Goal: Information Seeking & Learning: Learn about a topic

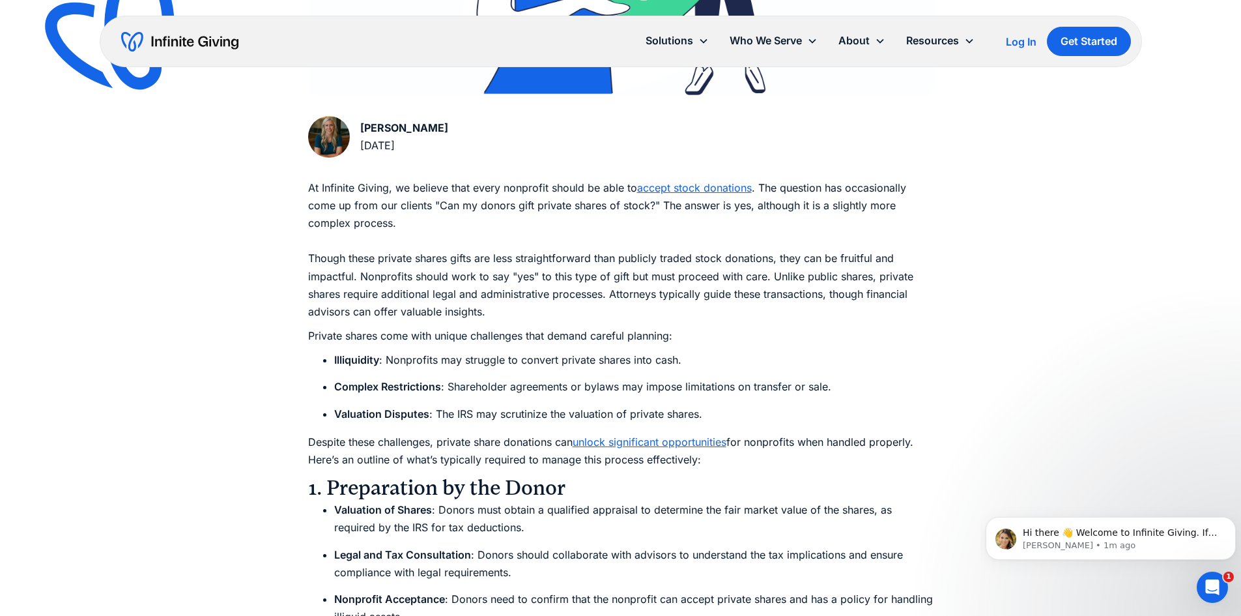
scroll to position [586, 0]
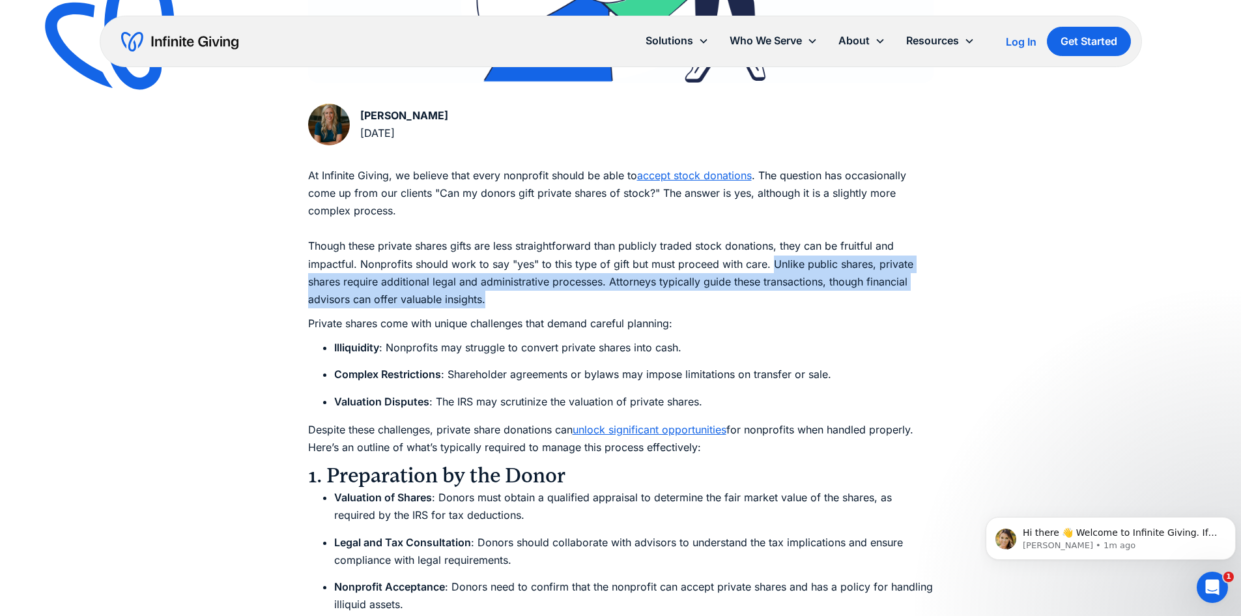
drag, startPoint x: 771, startPoint y: 264, endPoint x: 491, endPoint y: 305, distance: 283.1
click at [491, 305] on p "At Infinite Giving, we believe that every nonprofit should be able to accept st…" at bounding box center [620, 238] width 625 height 142
copy p "Unlike public shares, private shares require additional legal and administrativ…"
click at [280, 390] on div "Resources Donors Interested in Gifting Private Shares to Nonprofits: A Guide Wh…" at bounding box center [620, 475] width 1241 height 2123
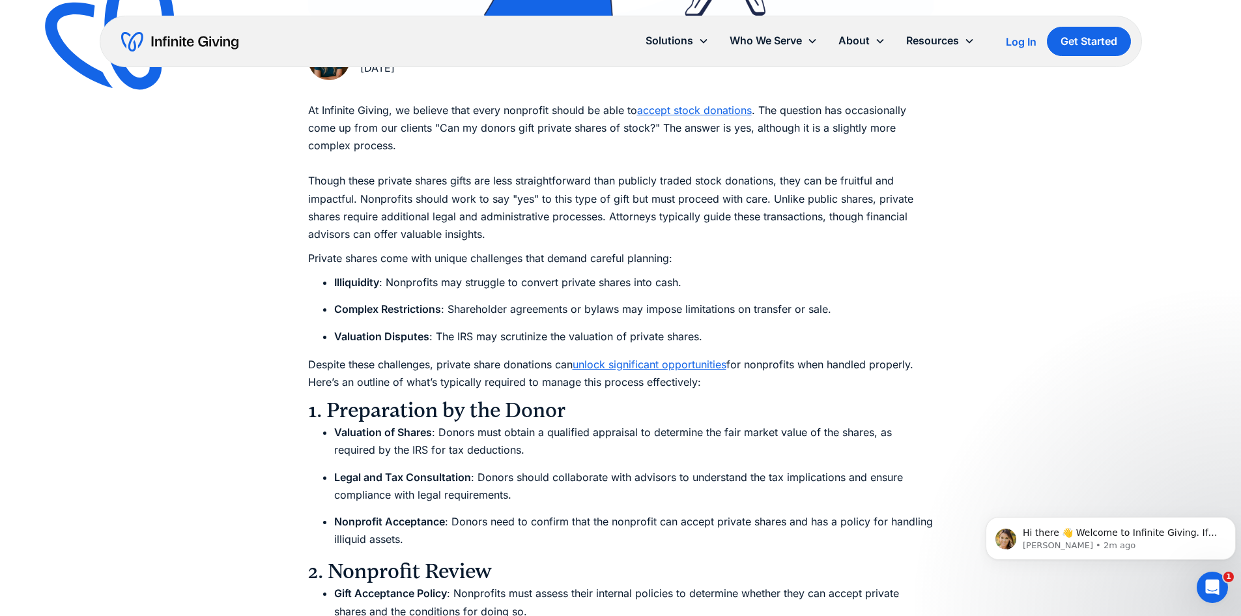
scroll to position [716, 0]
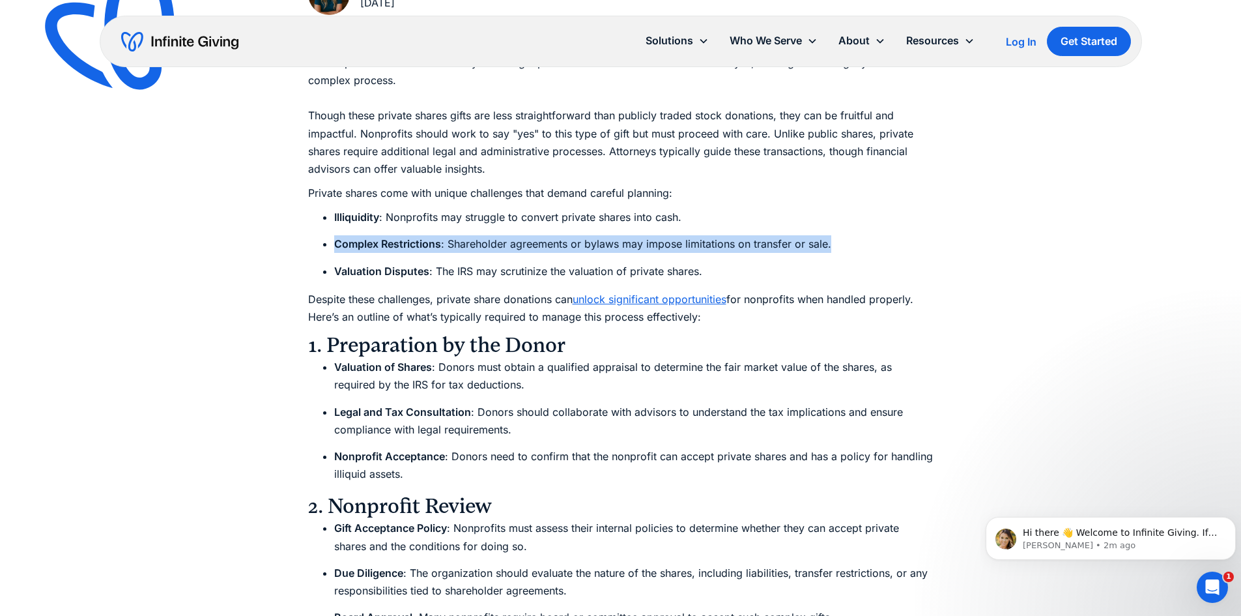
drag, startPoint x: 334, startPoint y: 244, endPoint x: 854, endPoint y: 246, distance: 519.8
click at [854, 246] on li "Complex Restrictions : Shareholder agreements or bylaws may impose limitations …" at bounding box center [633, 244] width 599 height 18
copy li "Complex Restrictions : Shareholder agreements or bylaws may impose limitations …"
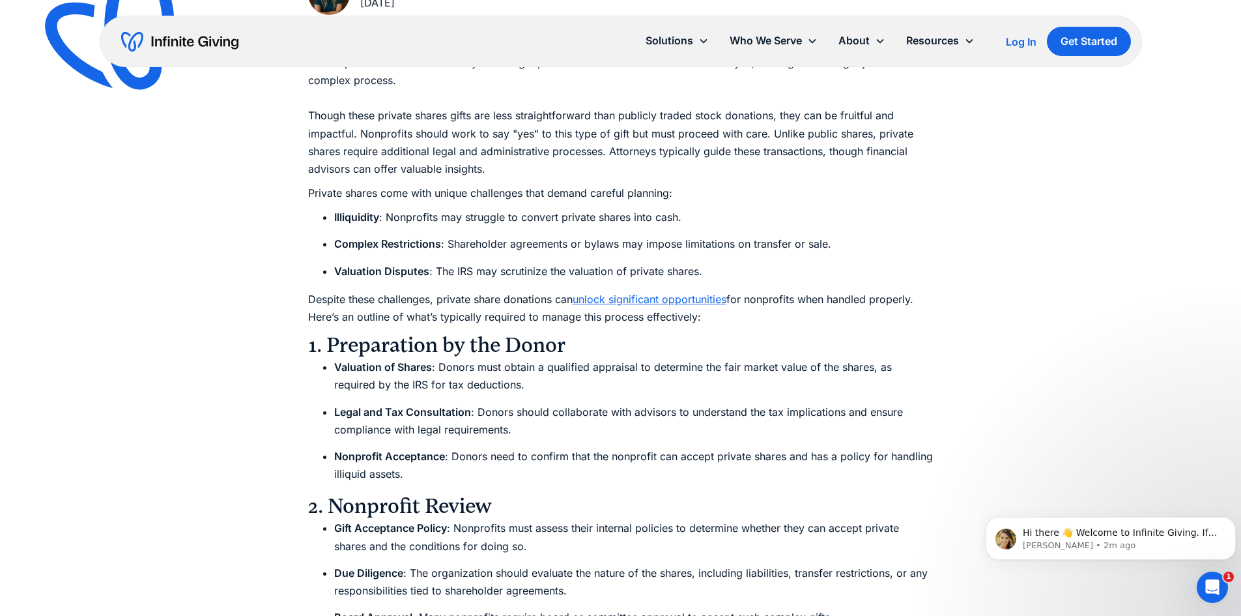
click at [259, 376] on div "Resources Donors Interested in Gifting Private Shares to Nonprofits: A Guide Wh…" at bounding box center [620, 345] width 1241 height 2123
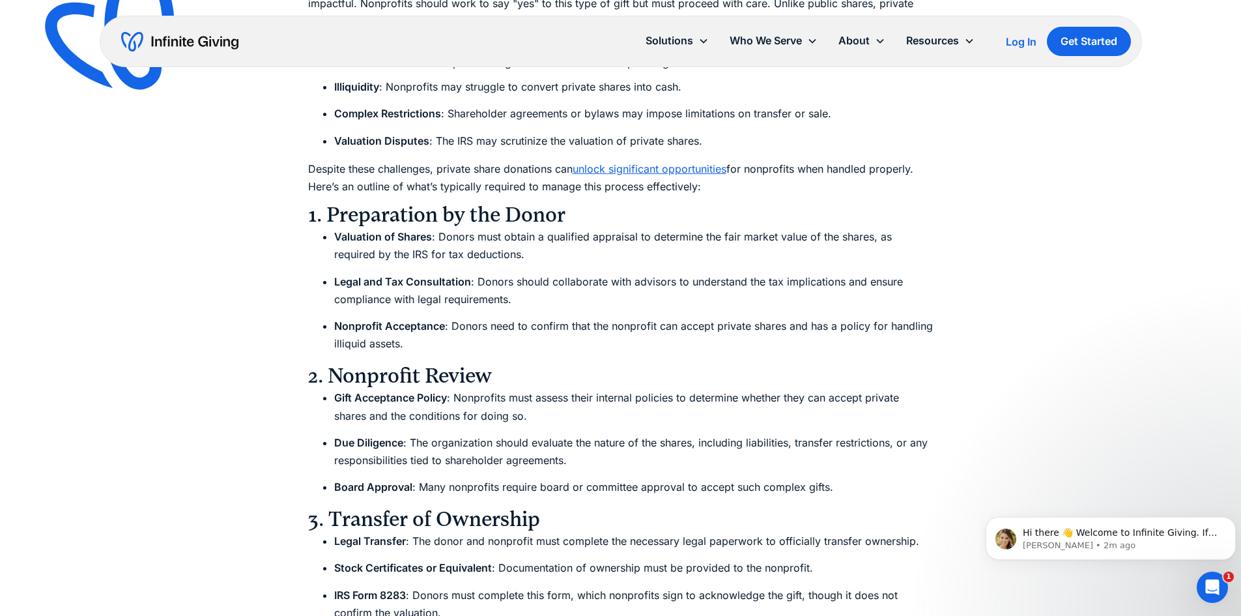
scroll to position [912, 0]
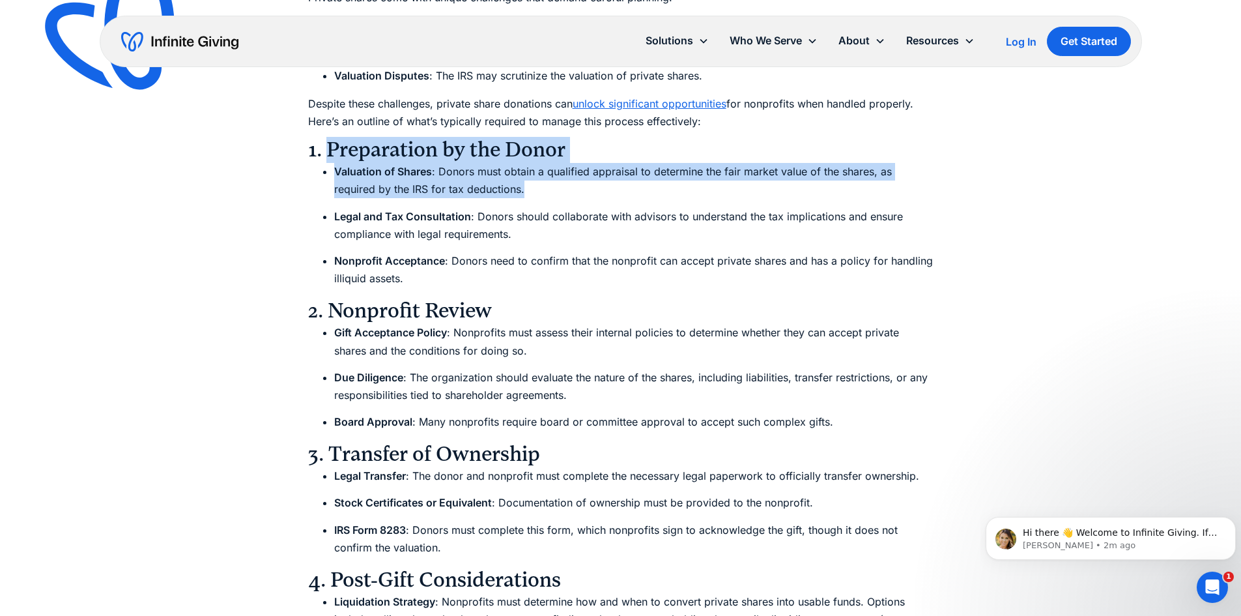
drag, startPoint x: 328, startPoint y: 146, endPoint x: 543, endPoint y: 181, distance: 217.8
click at [543, 181] on div "At Infinite Giving, we believe that every nonprofit should be able to accept st…" at bounding box center [620, 489] width 625 height 1297
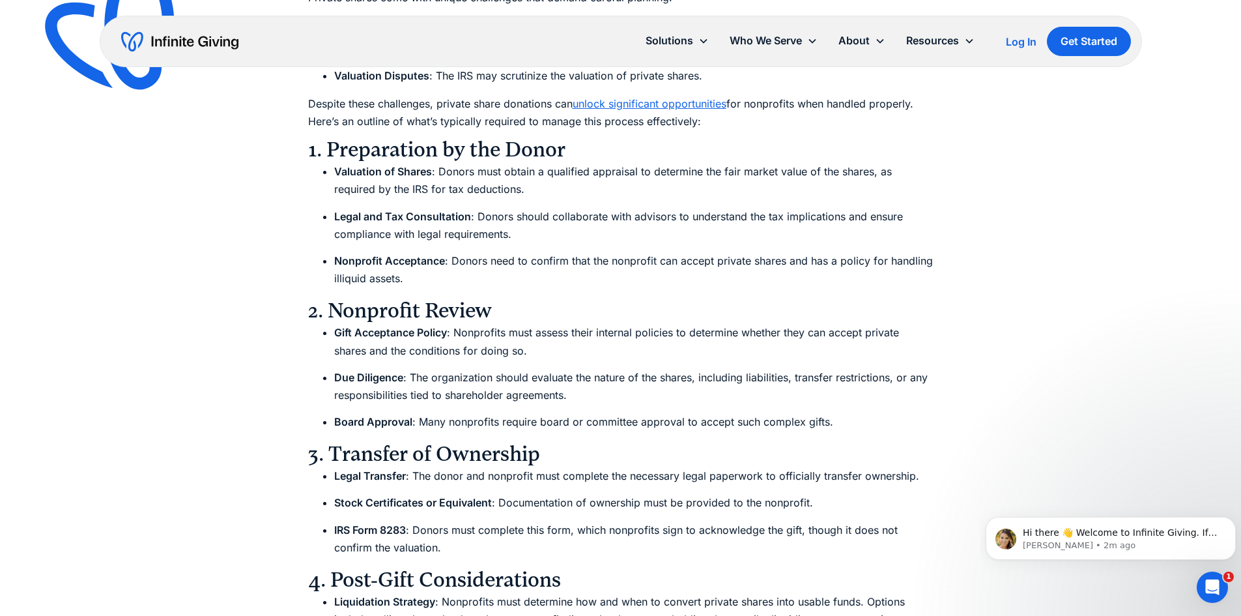
click at [469, 238] on li "Legal and Tax Consultation : Donors should collaborate with advisors to underst…" at bounding box center [633, 225] width 599 height 35
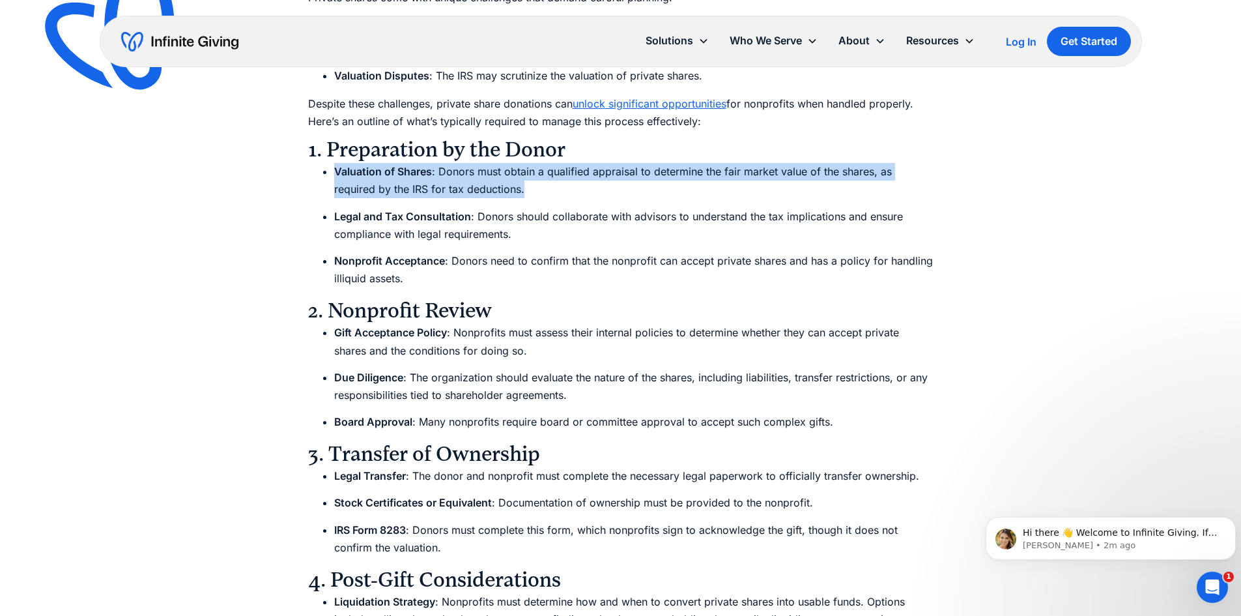
drag, startPoint x: 335, startPoint y: 169, endPoint x: 528, endPoint y: 188, distance: 193.0
click at [528, 188] on li "Valuation of Shares : Donors must obtain a qualified appraisal to determine the…" at bounding box center [633, 180] width 599 height 35
copy li "Valuation of Shares : Donors must obtain a qualified appraisal to determine the…"
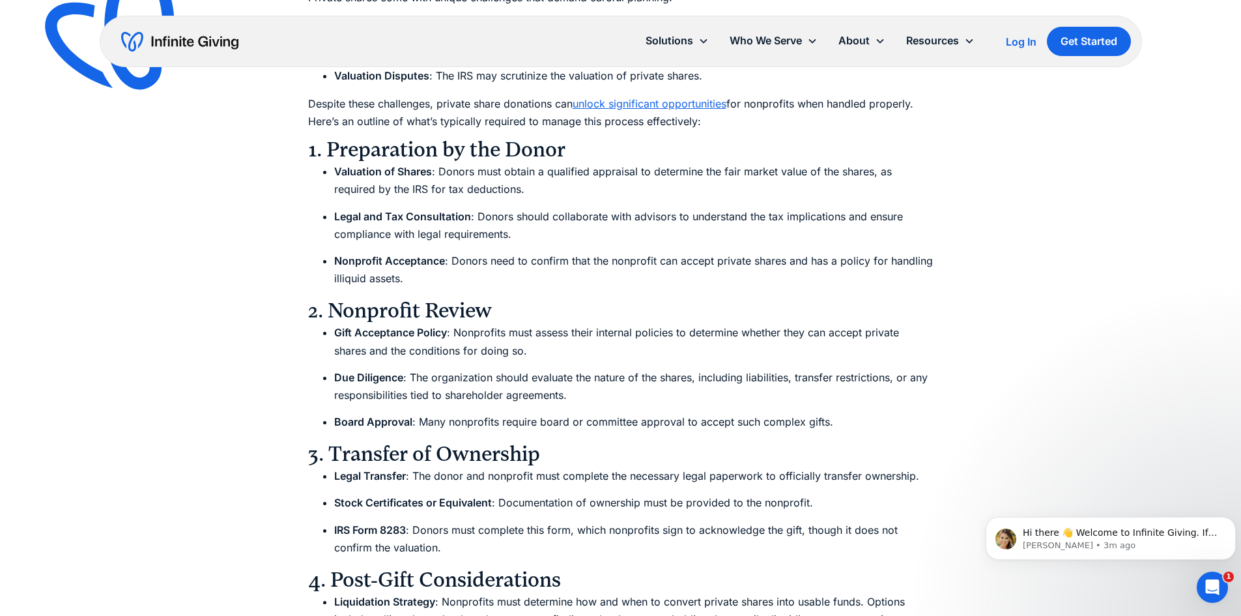
click at [243, 357] on div "Resources Donors Interested in Gifting Private Shares to Nonprofits: A Guide Wh…" at bounding box center [620, 149] width 1241 height 2123
click at [552, 350] on li "Gift Acceptance Policy : Nonprofits must assess their internal policies to dete…" at bounding box center [633, 341] width 599 height 35
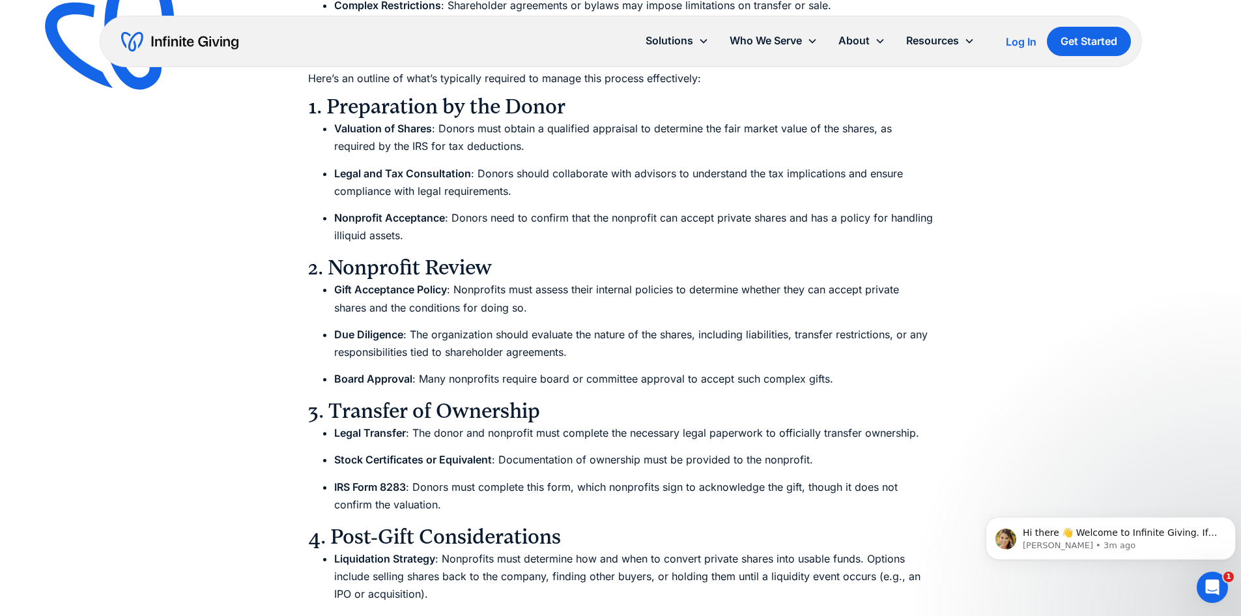
scroll to position [977, 0]
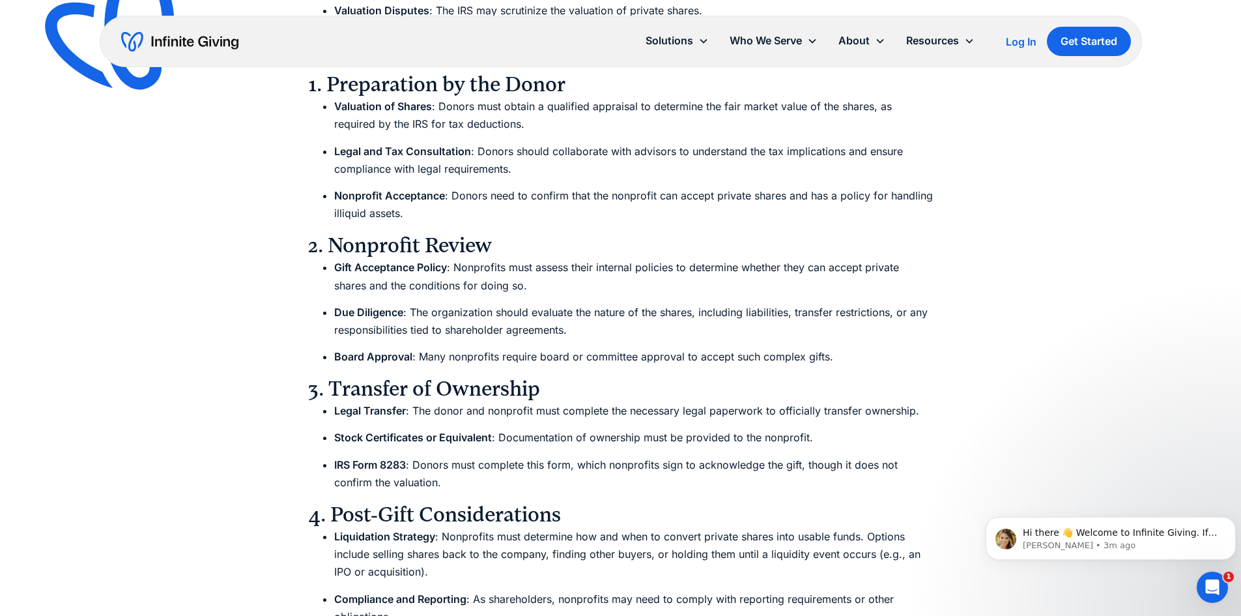
click at [452, 311] on li "Due Diligence : The organization should evaluate the nature of the shares, incl…" at bounding box center [633, 321] width 599 height 35
click at [575, 324] on li "Due Diligence : The organization should evaluate the nature of the shares, incl…" at bounding box center [633, 321] width 599 height 35
click at [573, 328] on li "Due Diligence : The organization should evaluate the nature of the shares, incl…" at bounding box center [633, 321] width 599 height 35
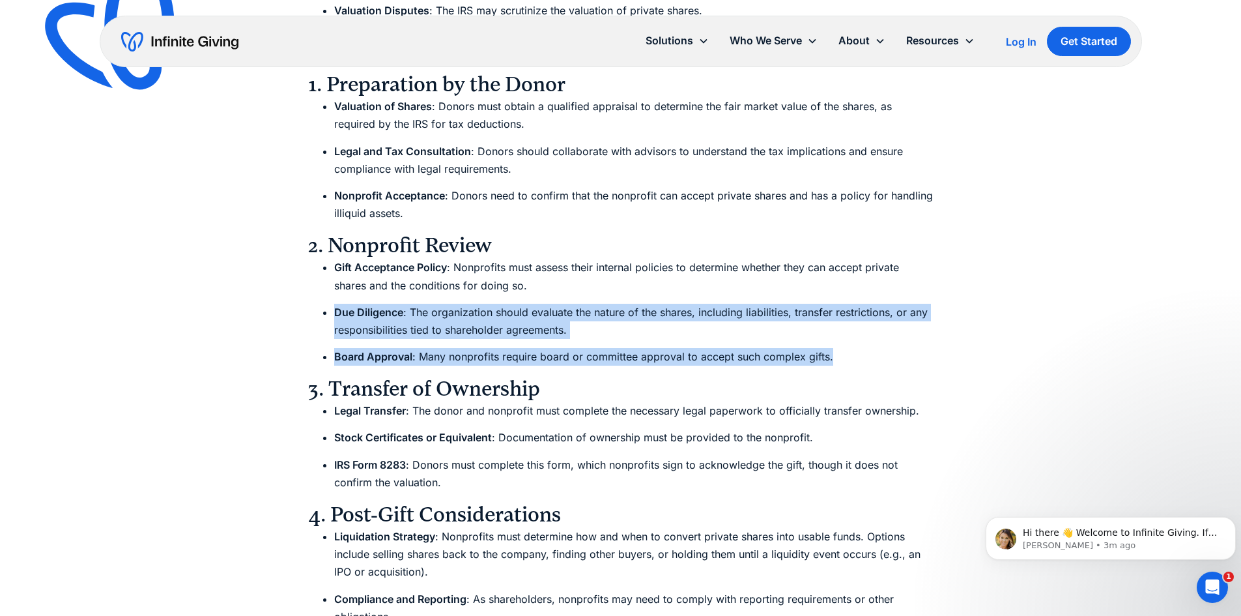
drag, startPoint x: 334, startPoint y: 312, endPoint x: 836, endPoint y: 348, distance: 502.9
click at [836, 348] on ul "Gift Acceptance Policy : Nonprofits must assess their internal policies to dete…" at bounding box center [620, 312] width 625 height 107
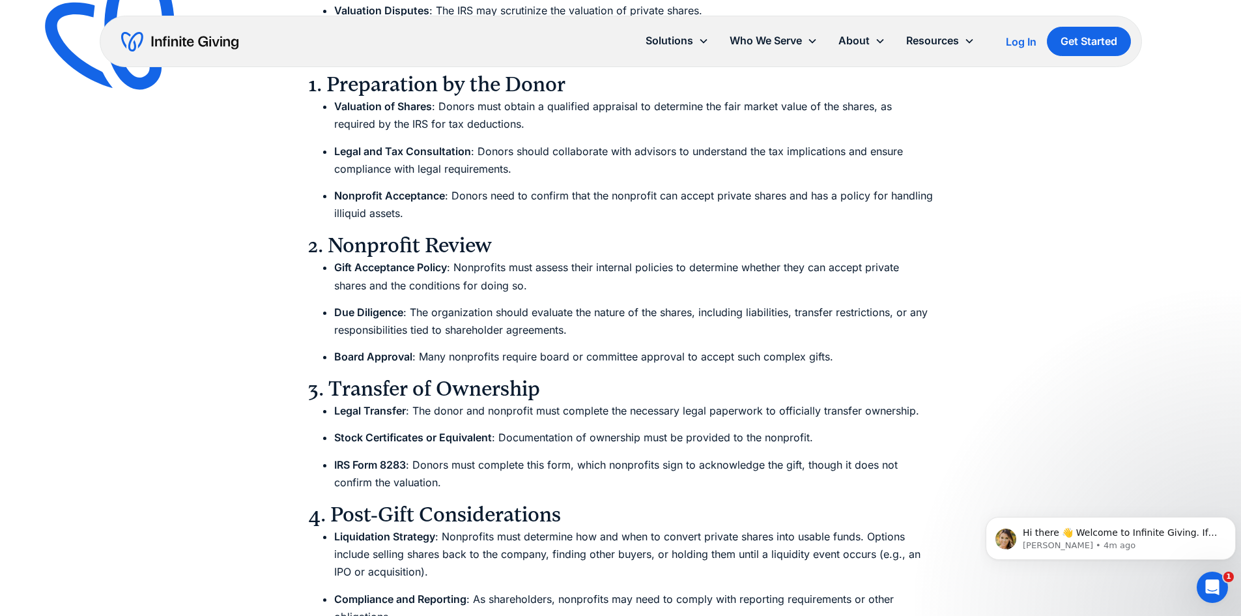
click at [207, 451] on div "Resources Donors Interested in Gifting Private Shares to Nonprofits: A Guide Wh…" at bounding box center [620, 84] width 1241 height 2123
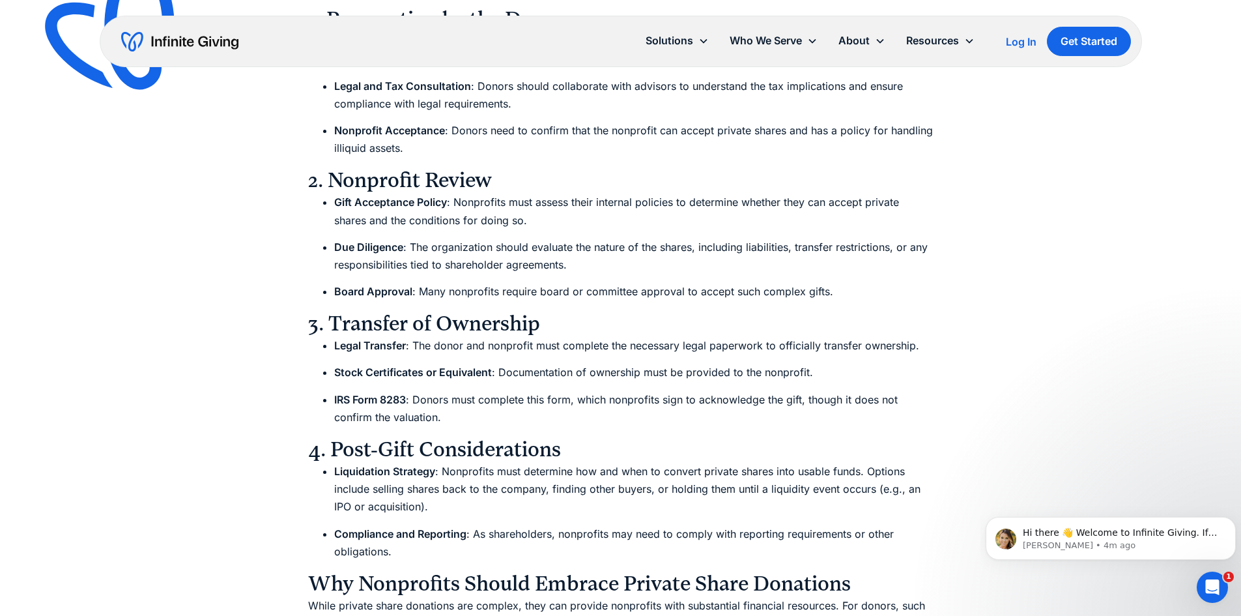
click at [447, 284] on li "Board Approval : Many nonprofits require board or committee approval to accept …" at bounding box center [633, 292] width 599 height 18
drag, startPoint x: 834, startPoint y: 290, endPoint x: 475, endPoint y: 284, distance: 358.9
click at [475, 284] on li "Board Approval : Many nonprofits require board or committee approval to accept …" at bounding box center [633, 292] width 599 height 18
click at [239, 379] on div "Resources Donors Interested in Gifting Private Shares to Nonprofits: A Guide Wh…" at bounding box center [620, 19] width 1241 height 2123
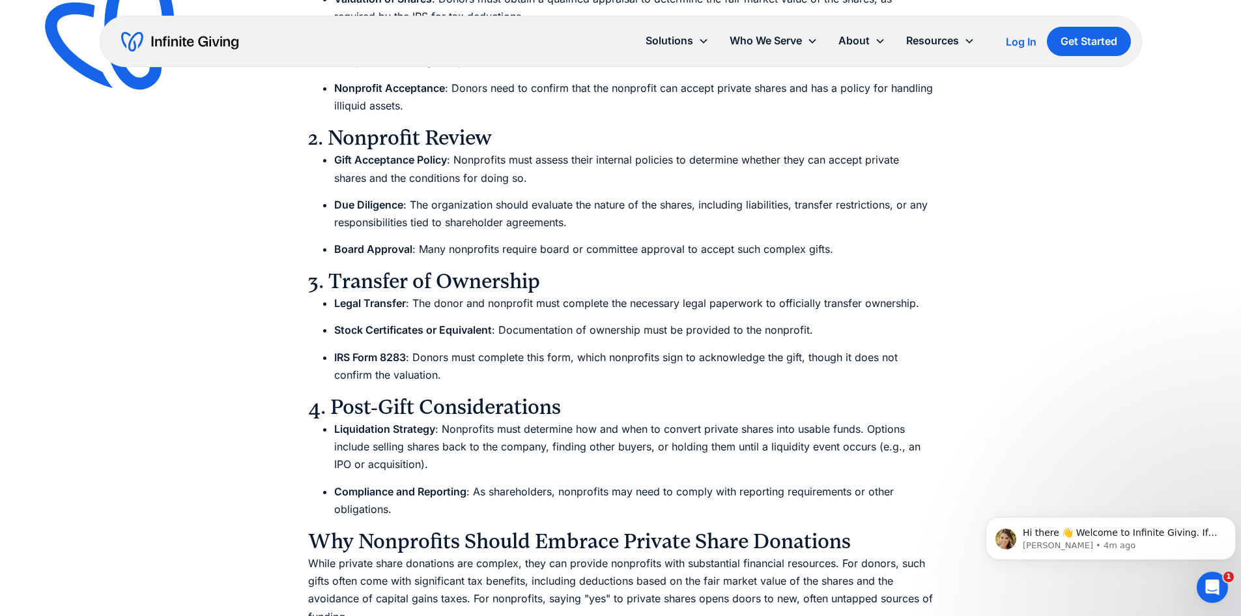
scroll to position [1107, 0]
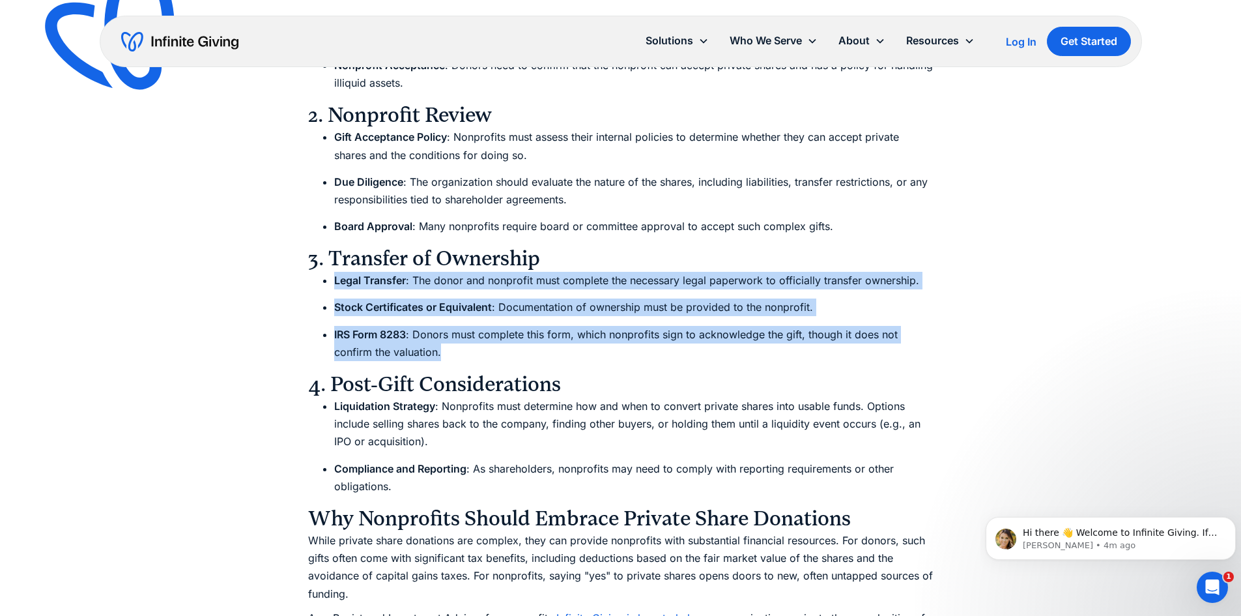
drag, startPoint x: 334, startPoint y: 280, endPoint x: 496, endPoint y: 351, distance: 176.4
click at [496, 351] on ul "Legal Transfer : The donor and nonprofit must complete the necessary legal pape…" at bounding box center [620, 316] width 625 height 89
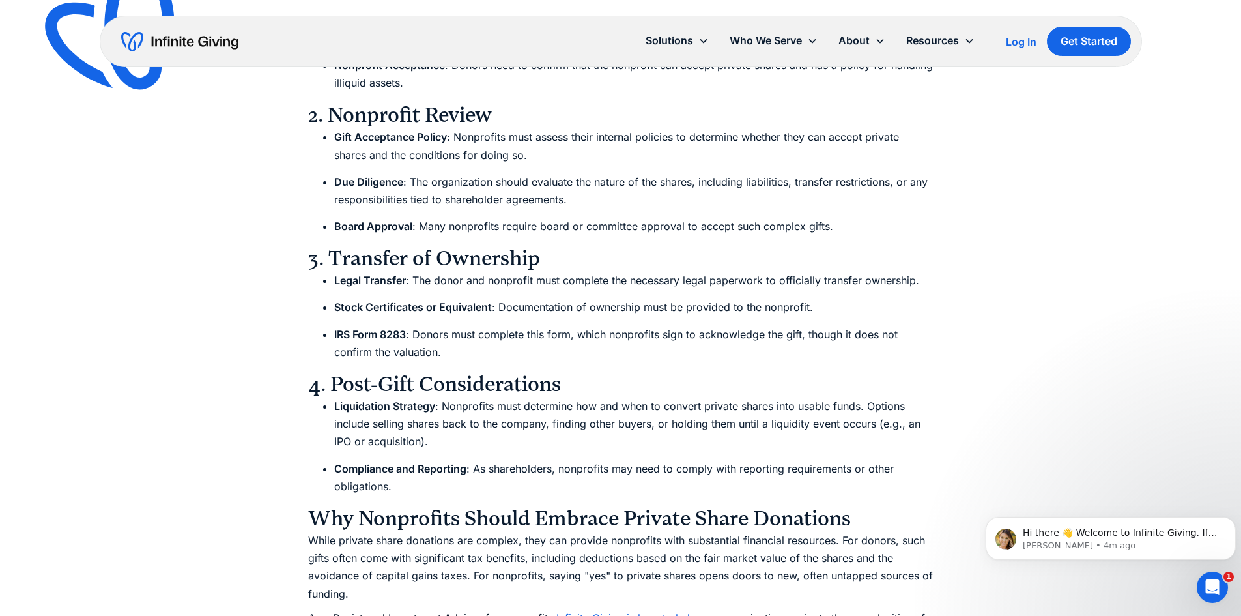
click at [332, 260] on h3 "3. Transfer of Ownership" at bounding box center [620, 259] width 625 height 26
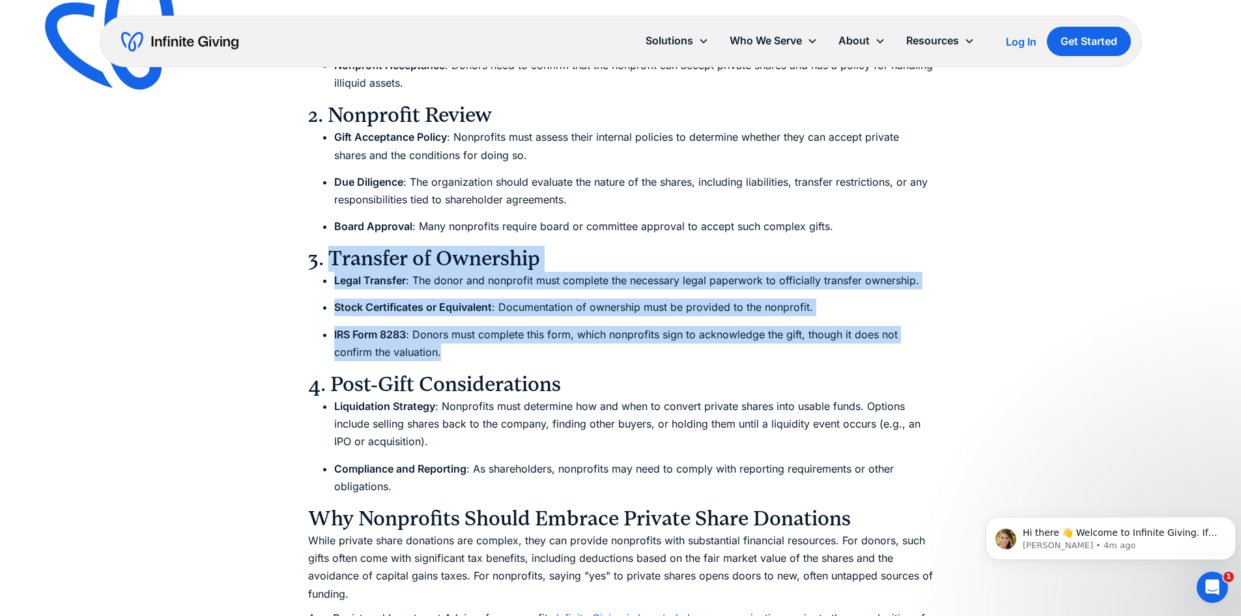
drag, startPoint x: 333, startPoint y: 254, endPoint x: 450, endPoint y: 350, distance: 151.3
click at [450, 350] on div "At Infinite Giving, we believe that every nonprofit should be able to accept st…" at bounding box center [620, 294] width 625 height 1297
copy div "Transfer of Ownership Legal Transfer : The donor and nonprofit must complete th…"
